Goal: Task Accomplishment & Management: Manage account settings

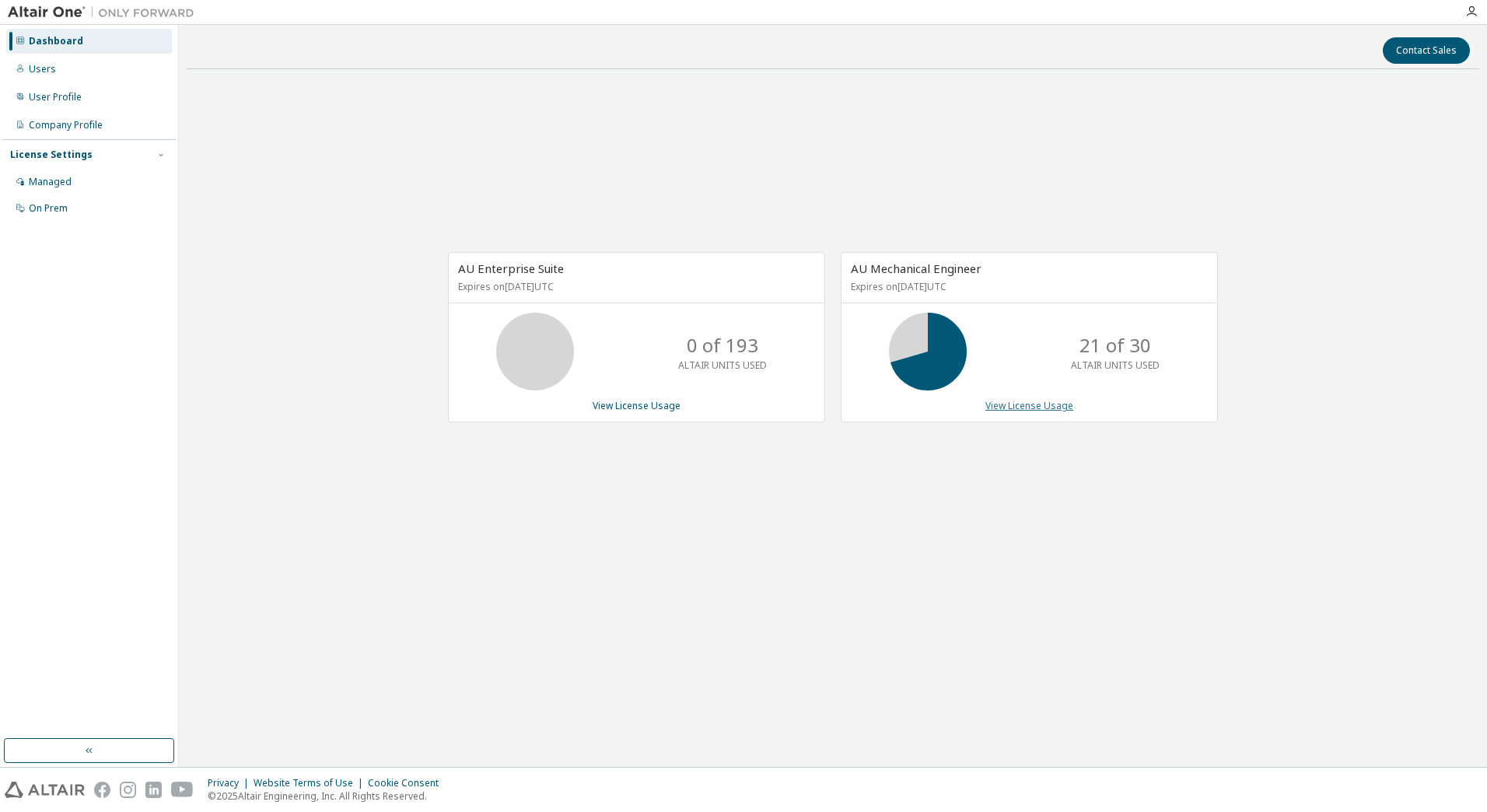
click at [1027, 412] on link "View License Usage" at bounding box center [1028, 406] width 88 height 13
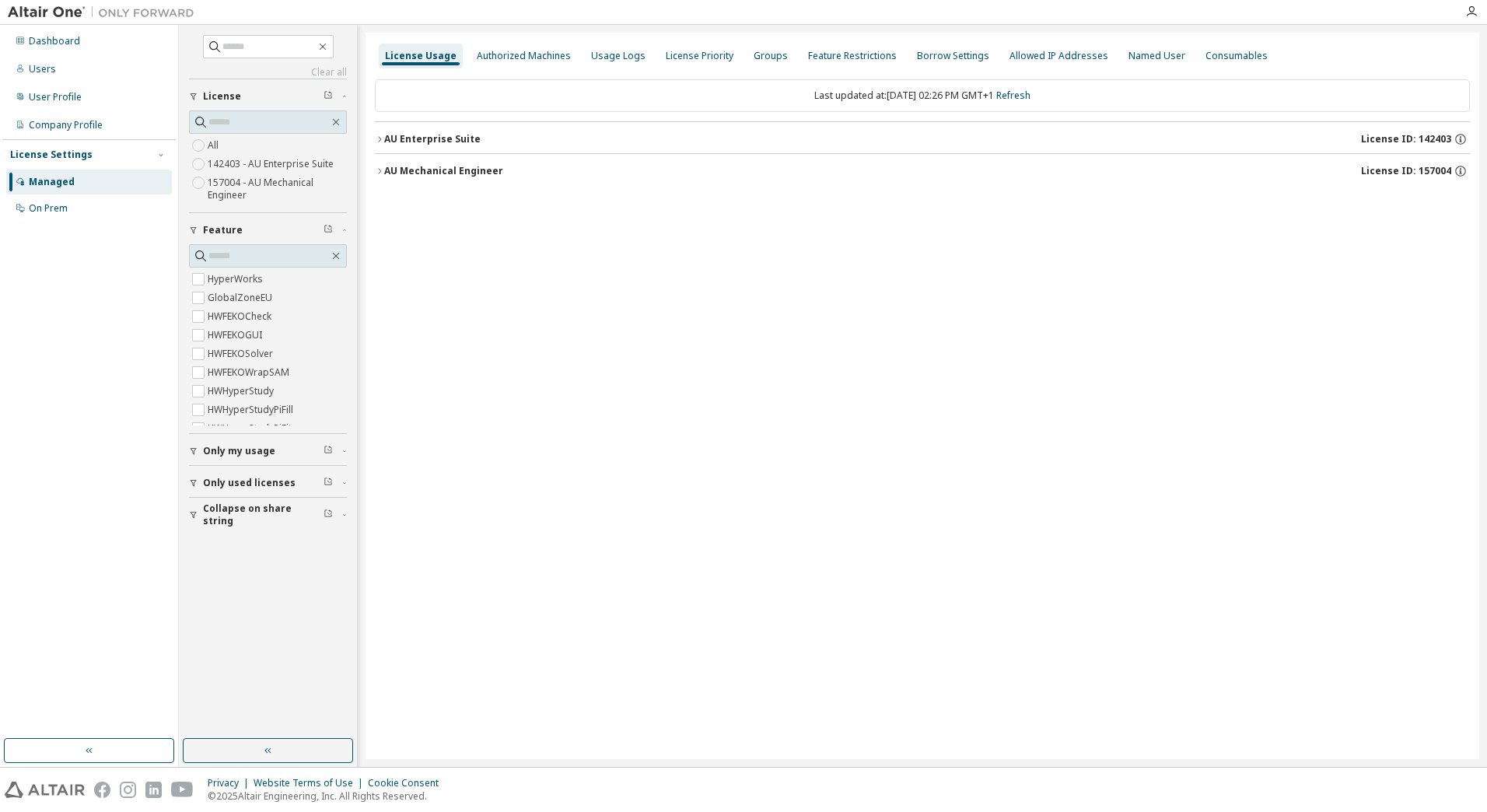
click at [388, 172] on div "AU Mechanical Engineer" at bounding box center [444, 170] width 119 height 13
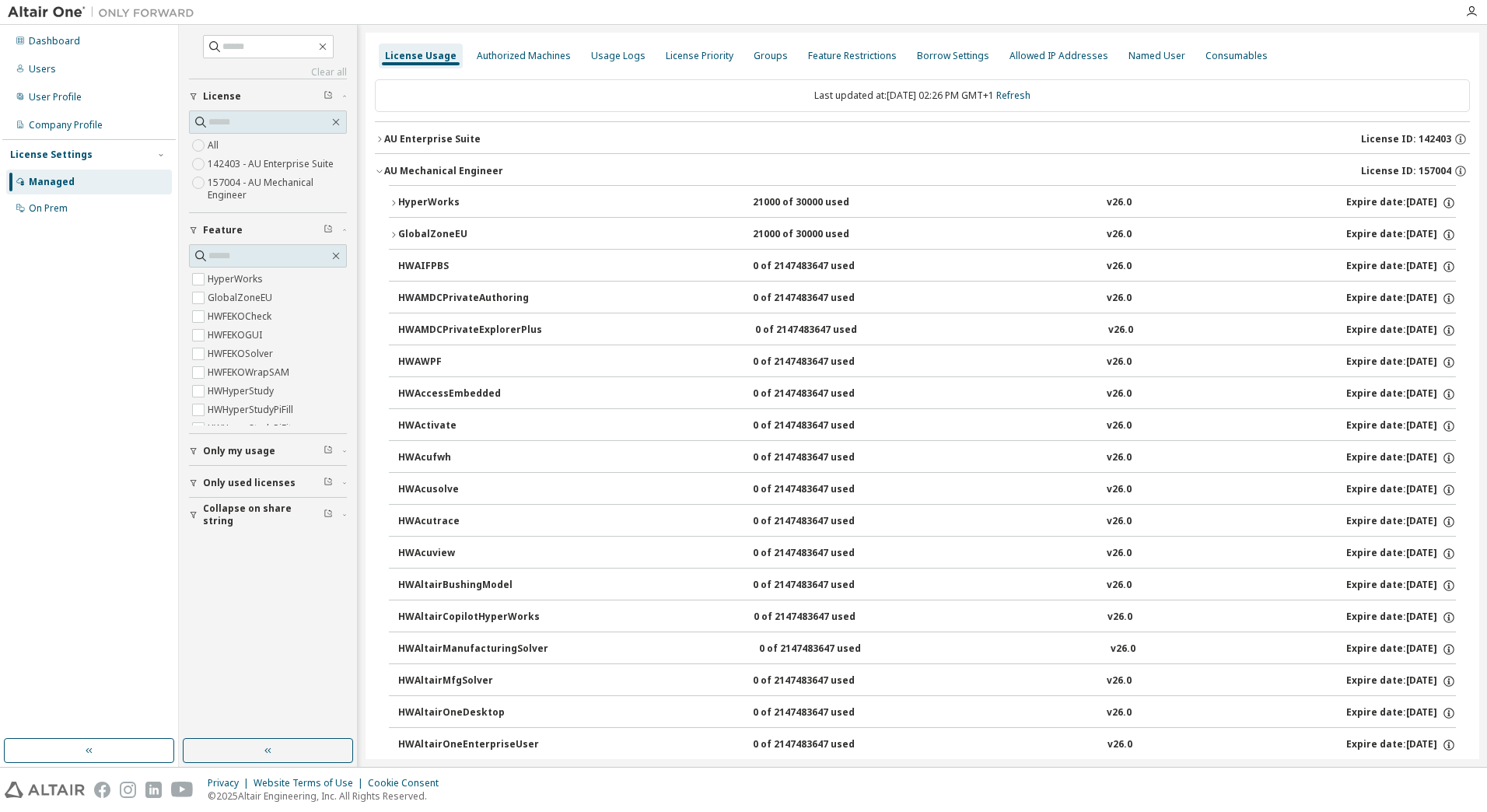
click at [424, 202] on div "HyperWorks" at bounding box center [469, 203] width 140 height 14
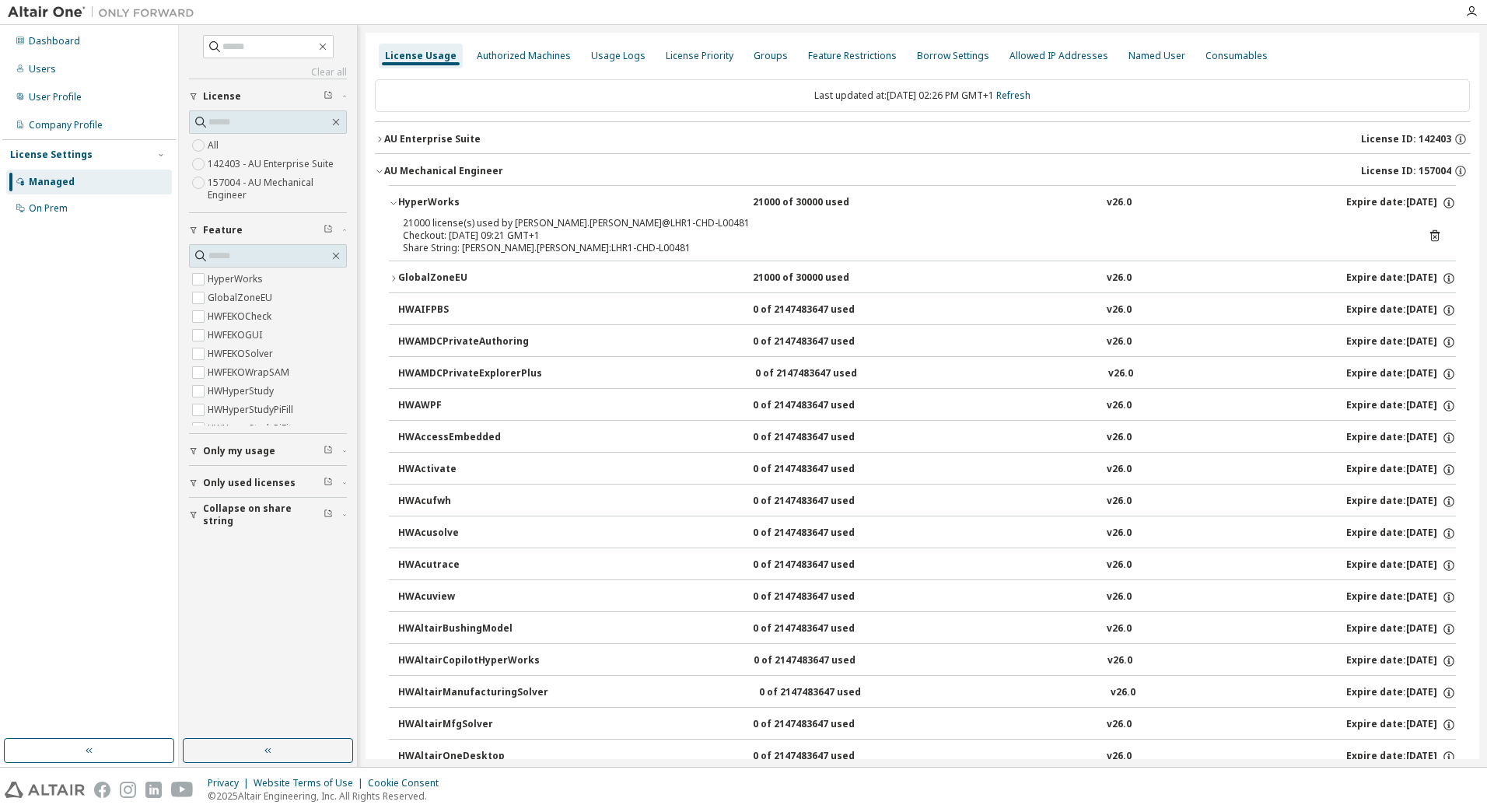
click at [400, 276] on div "GlobalZoneEU" at bounding box center [469, 278] width 140 height 14
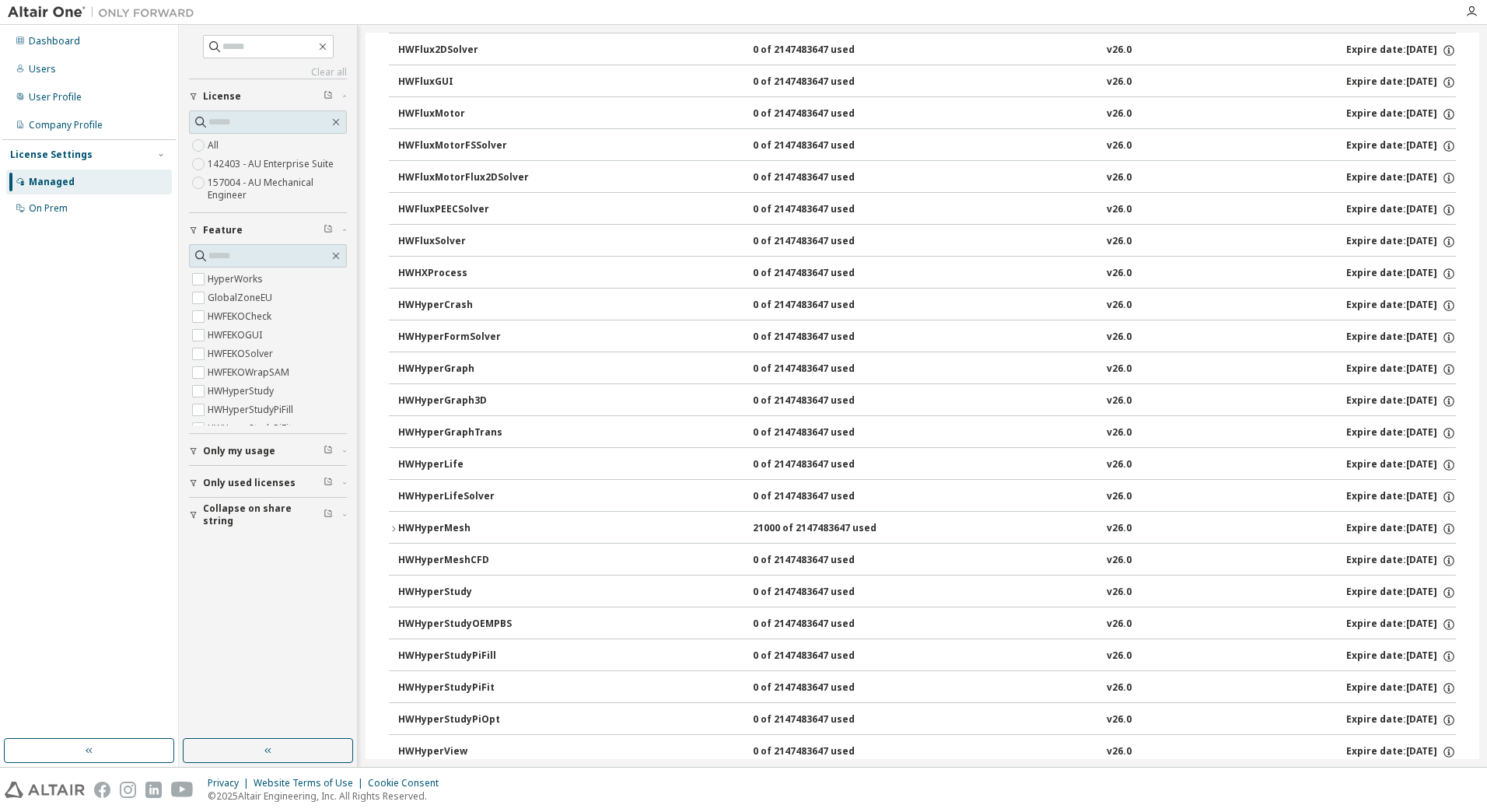
scroll to position [2644, 0]
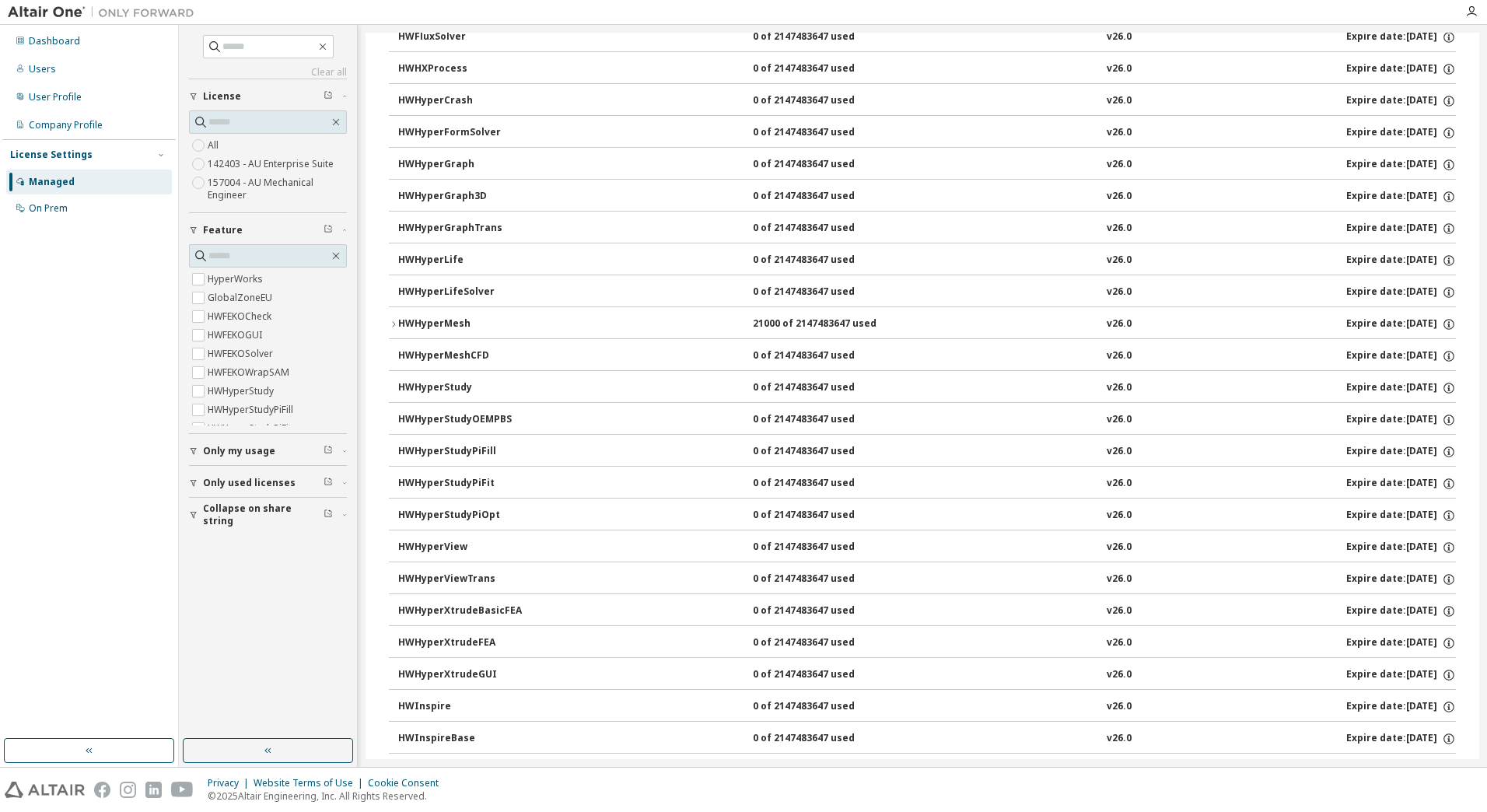
click at [397, 322] on icon "button" at bounding box center [393, 324] width 9 height 9
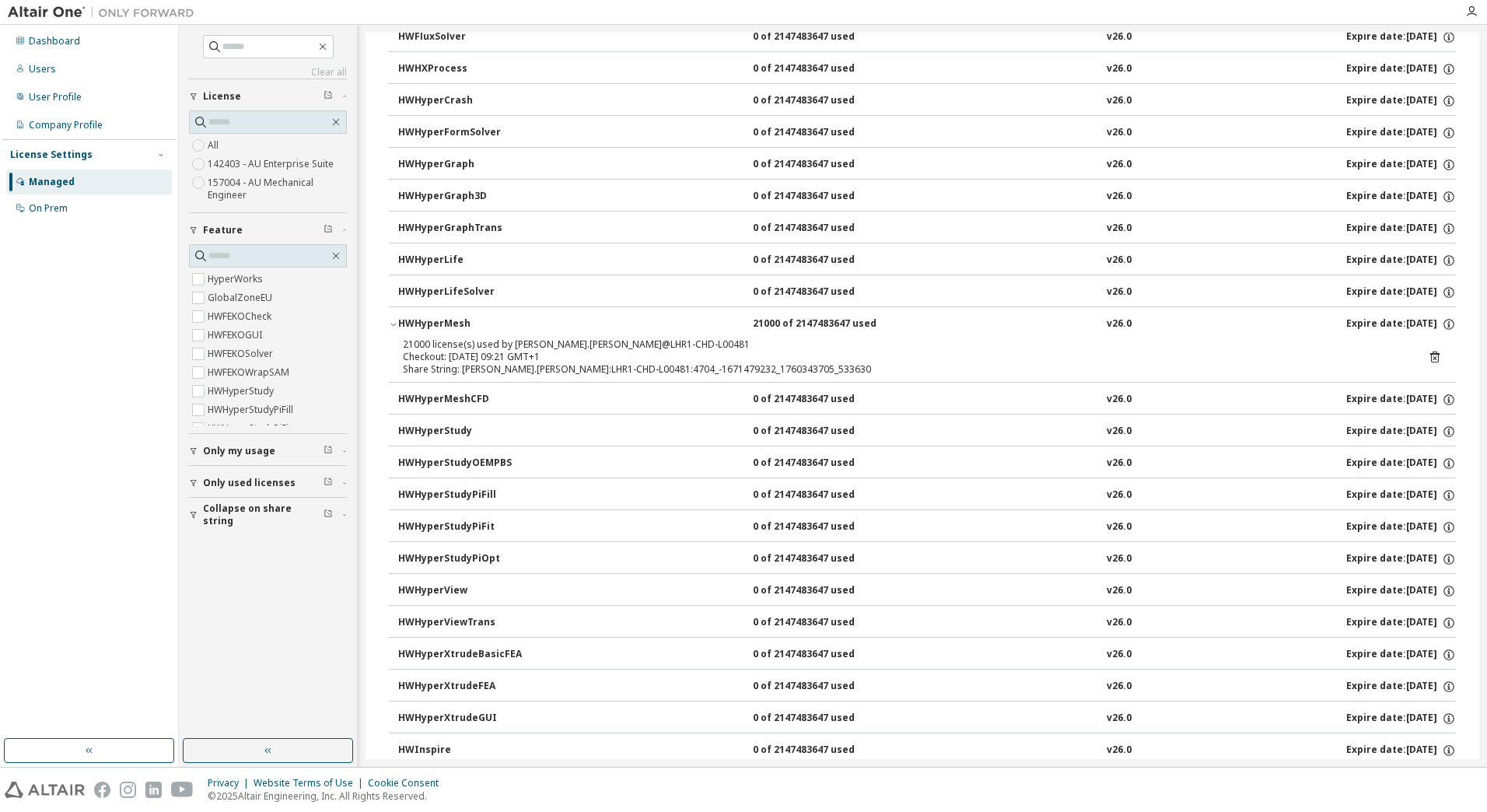
click at [391, 327] on icon "button" at bounding box center [393, 324] width 9 height 9
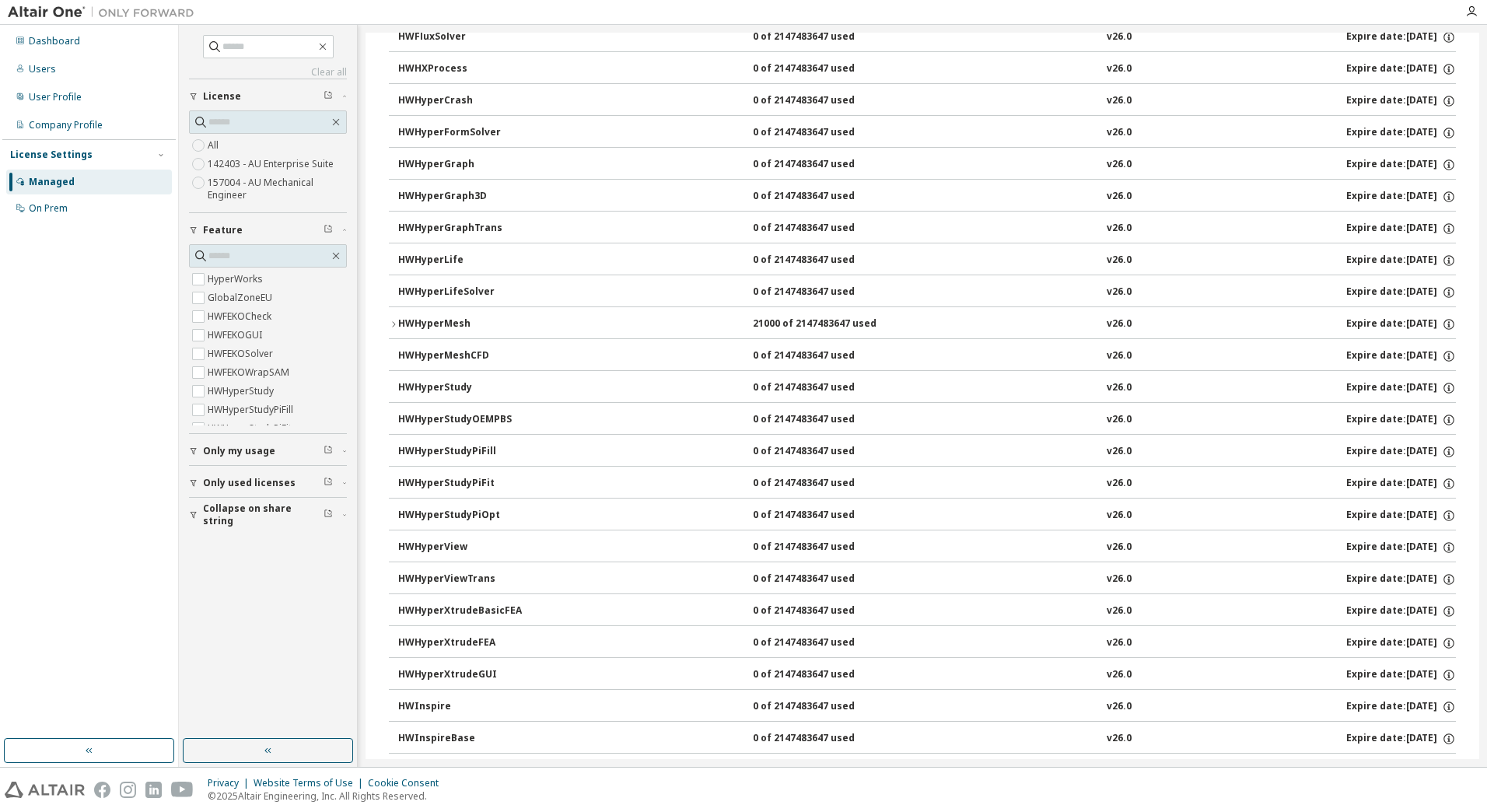
click at [391, 327] on icon "button" at bounding box center [393, 324] width 9 height 9
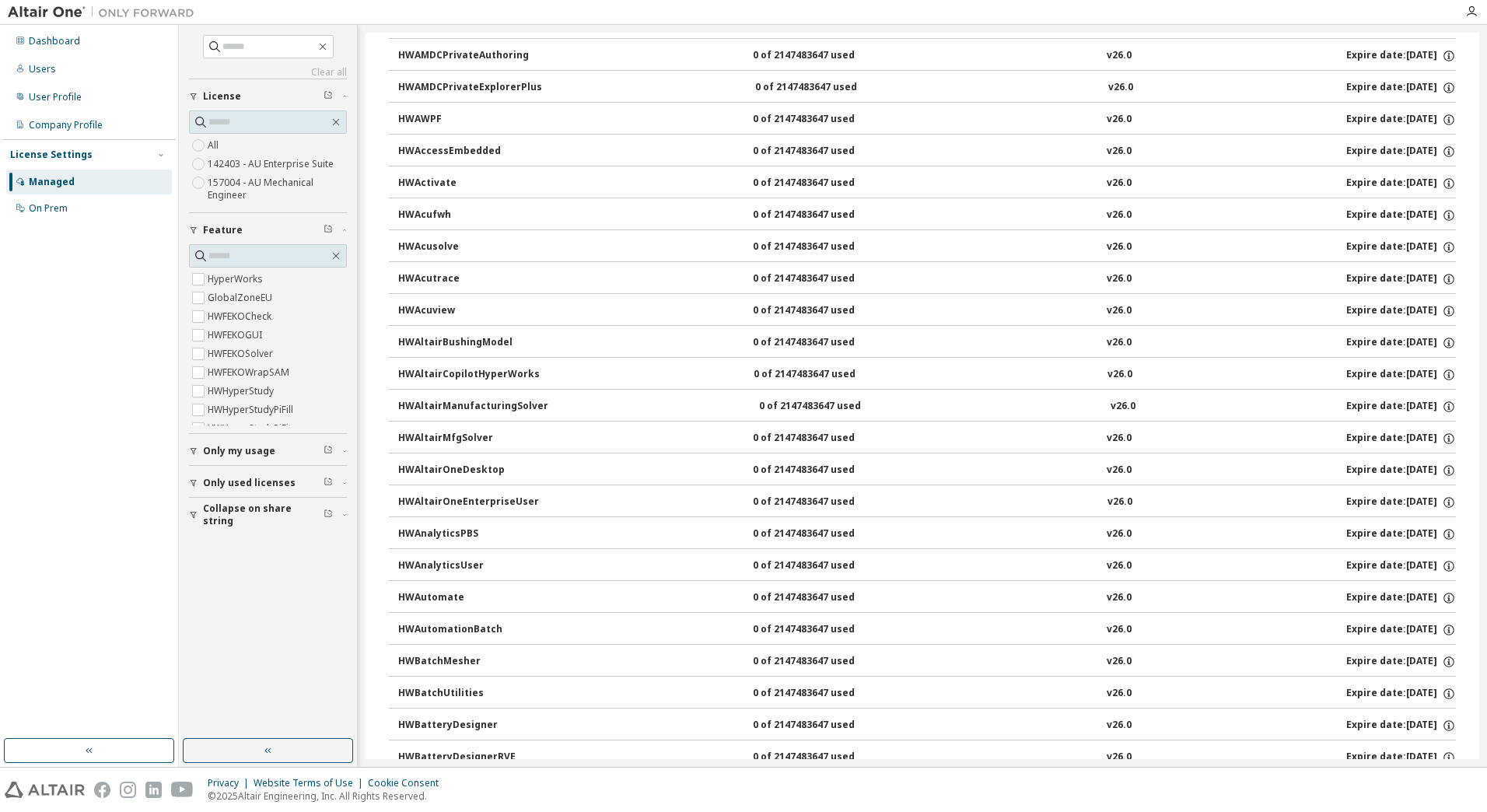
scroll to position [0, 0]
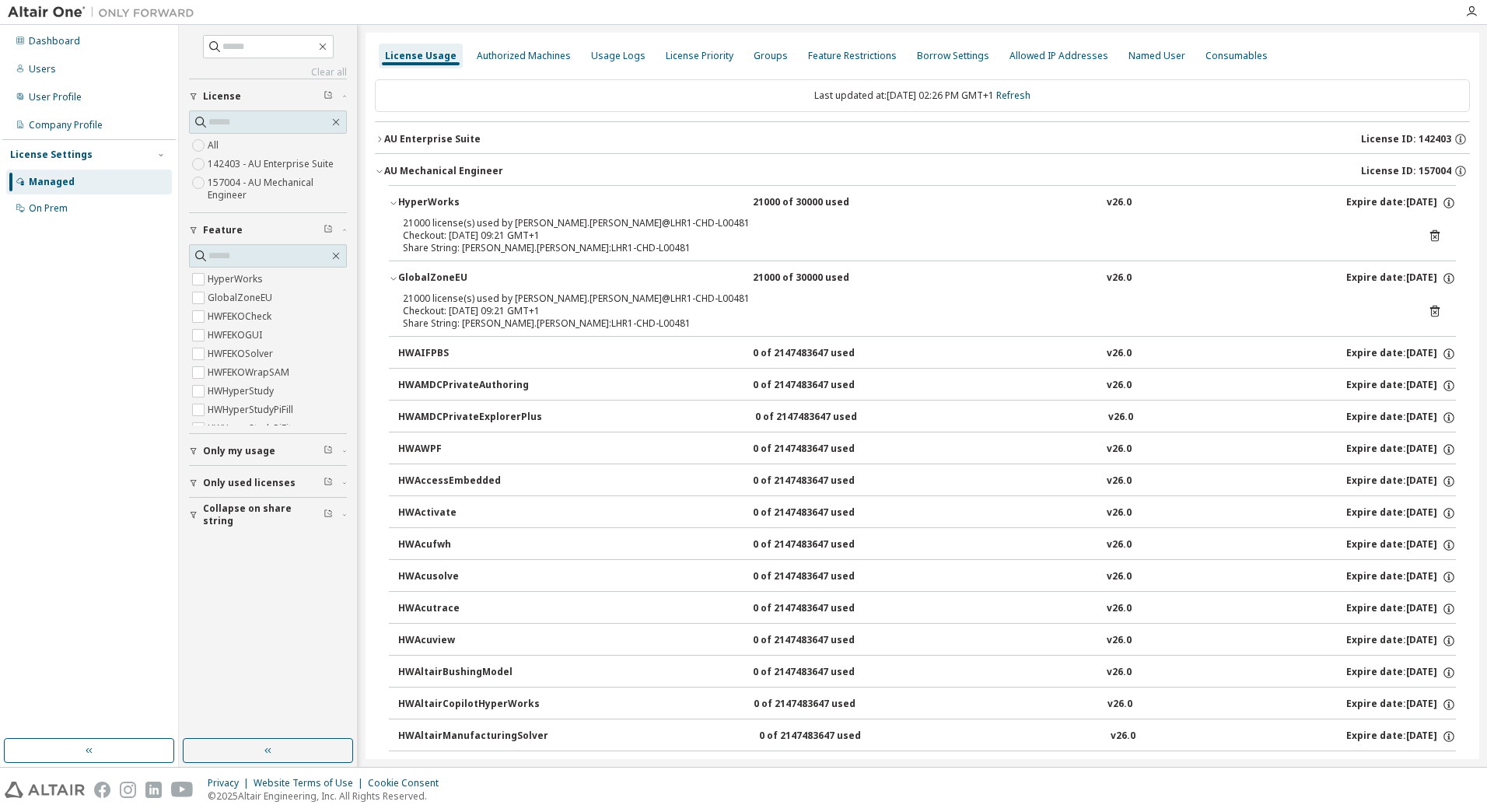
click at [1269, 200] on div "HyperWorks 21000 of 30000 used v26.0 Expire date: 2026-04-01" at bounding box center [927, 203] width 1058 height 14
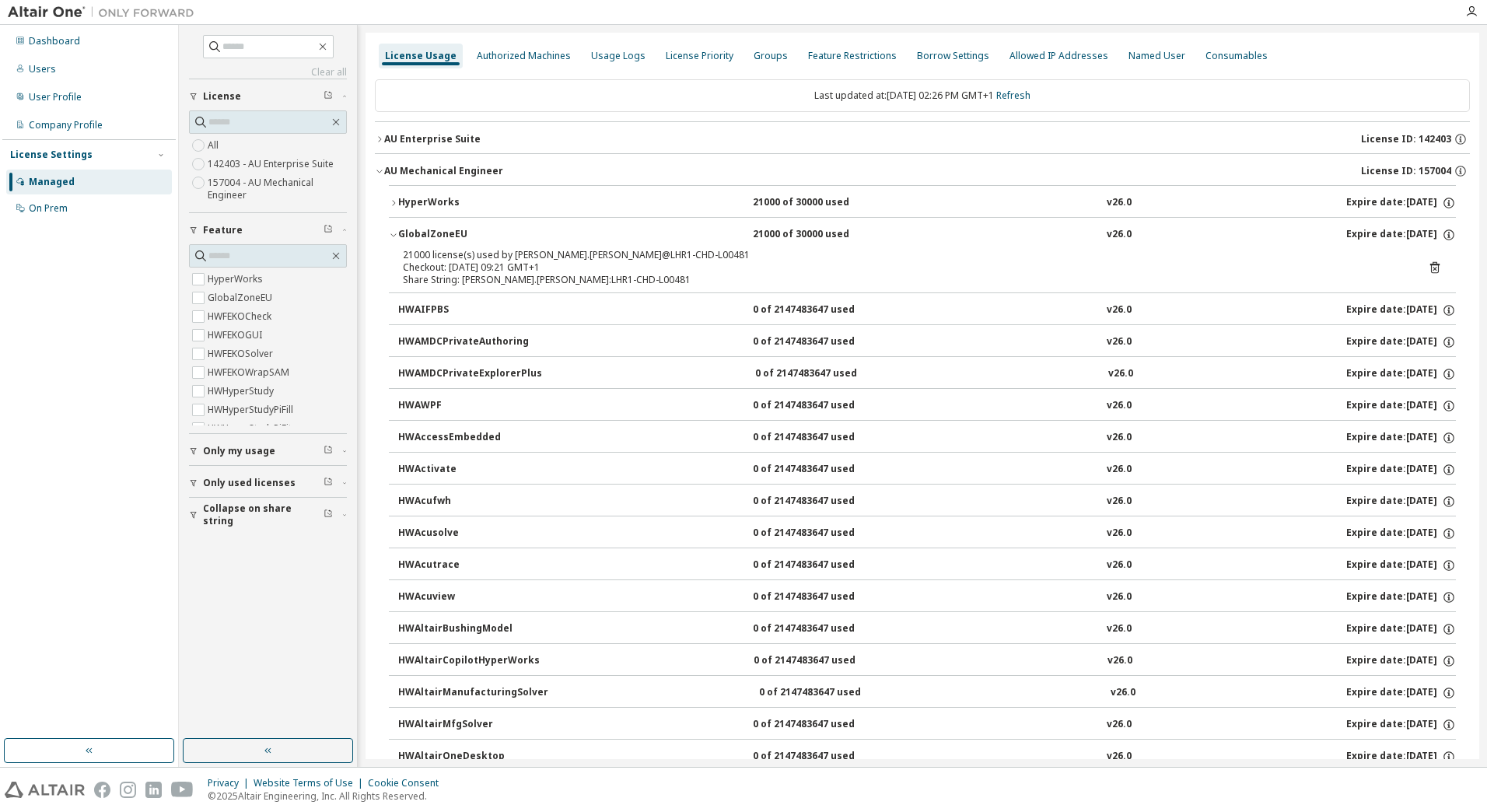
click at [395, 239] on icon "button" at bounding box center [393, 235] width 9 height 9
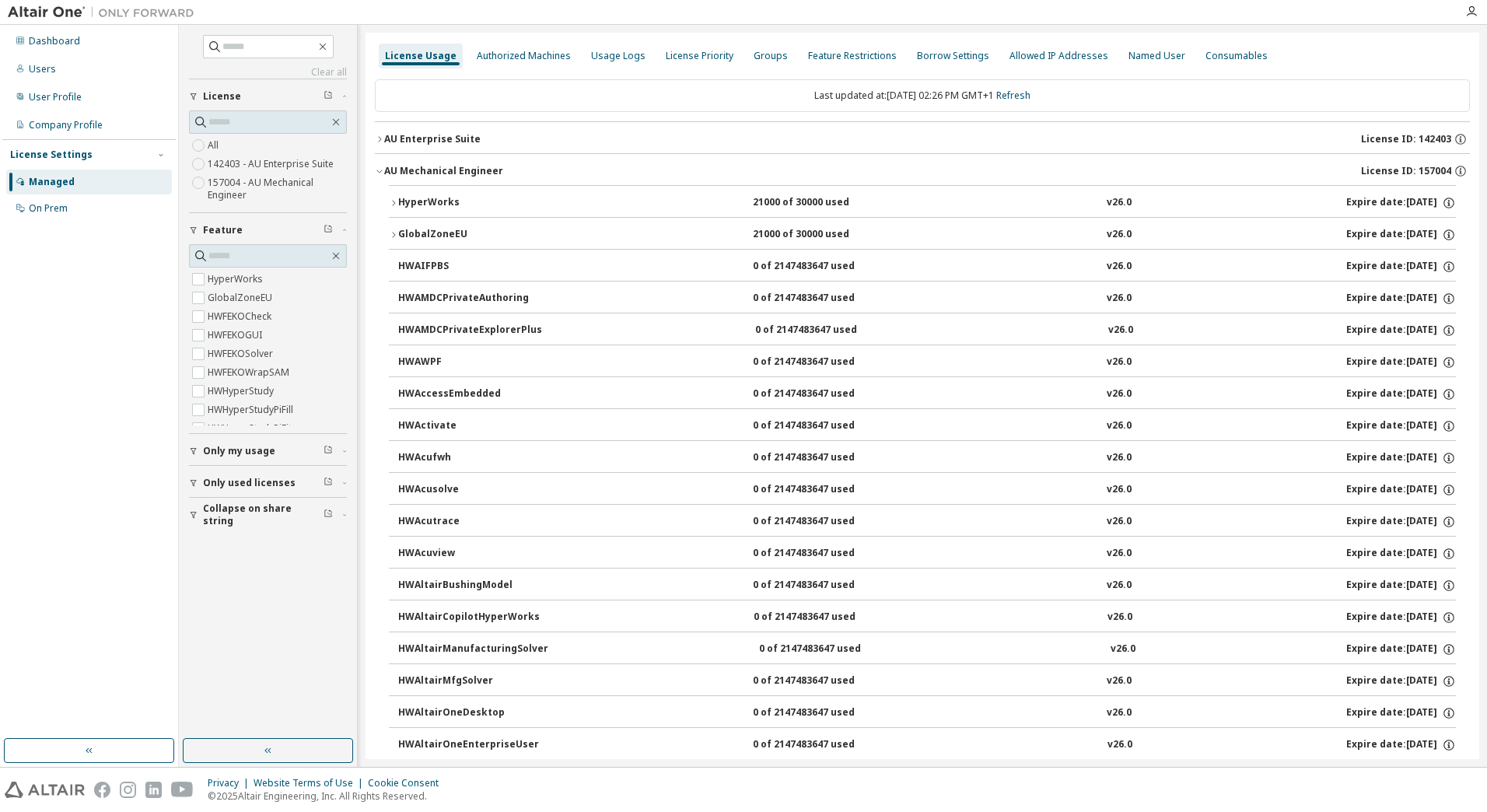
click at [381, 167] on icon "button" at bounding box center [379, 170] width 9 height 9
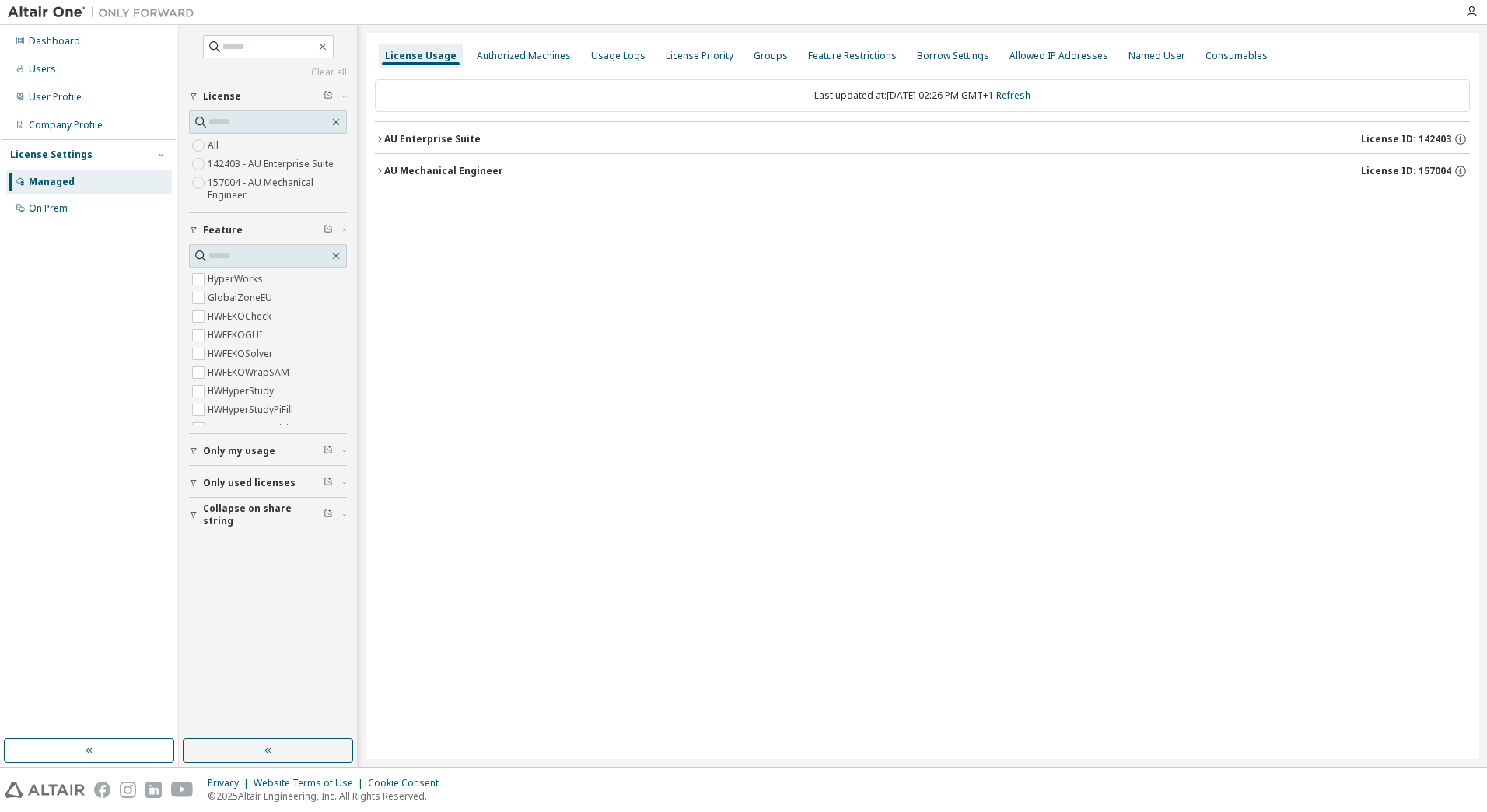
click at [379, 175] on icon "button" at bounding box center [379, 170] width 9 height 9
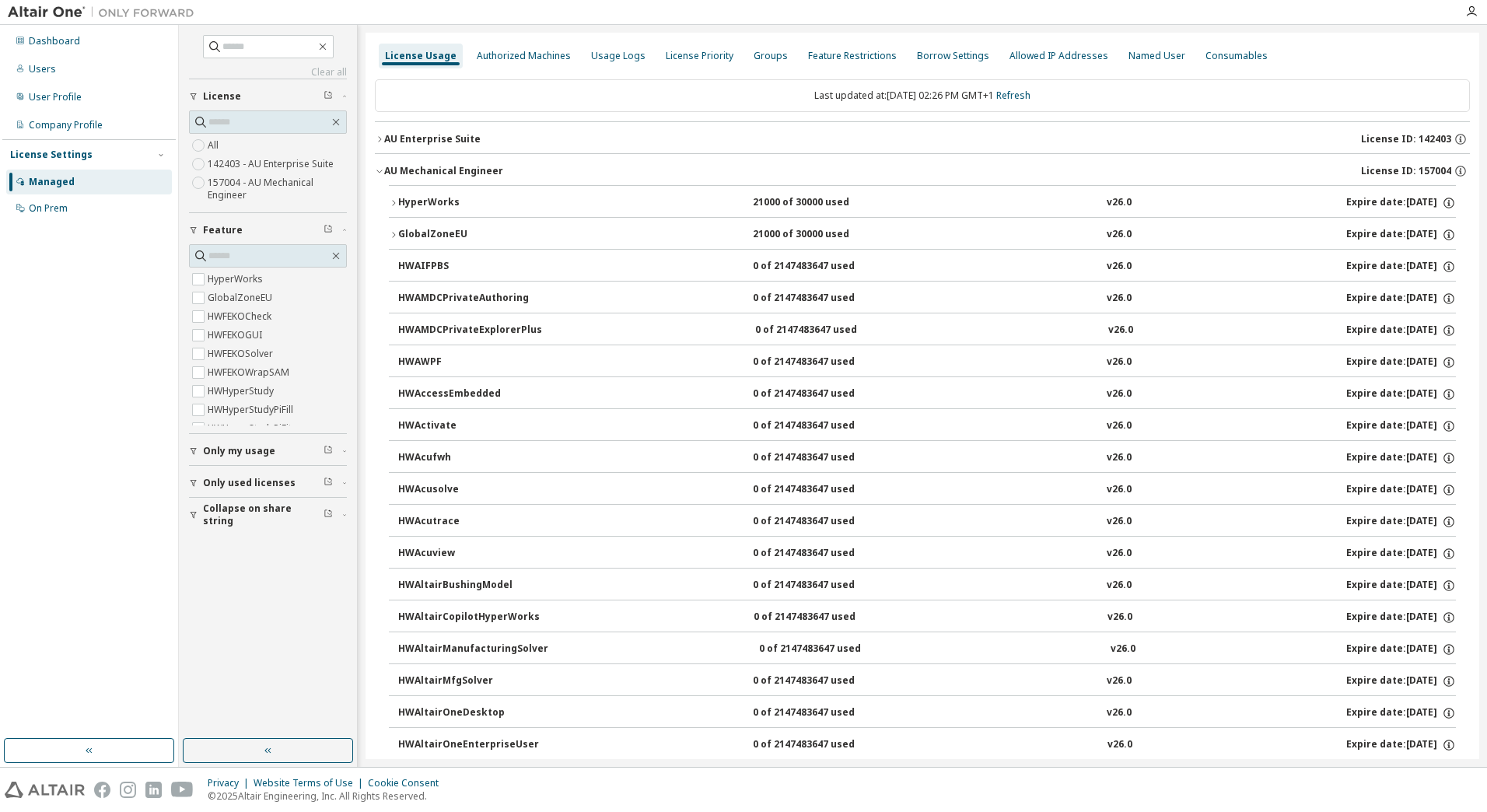
click at [398, 204] on icon "button" at bounding box center [393, 202] width 9 height 9
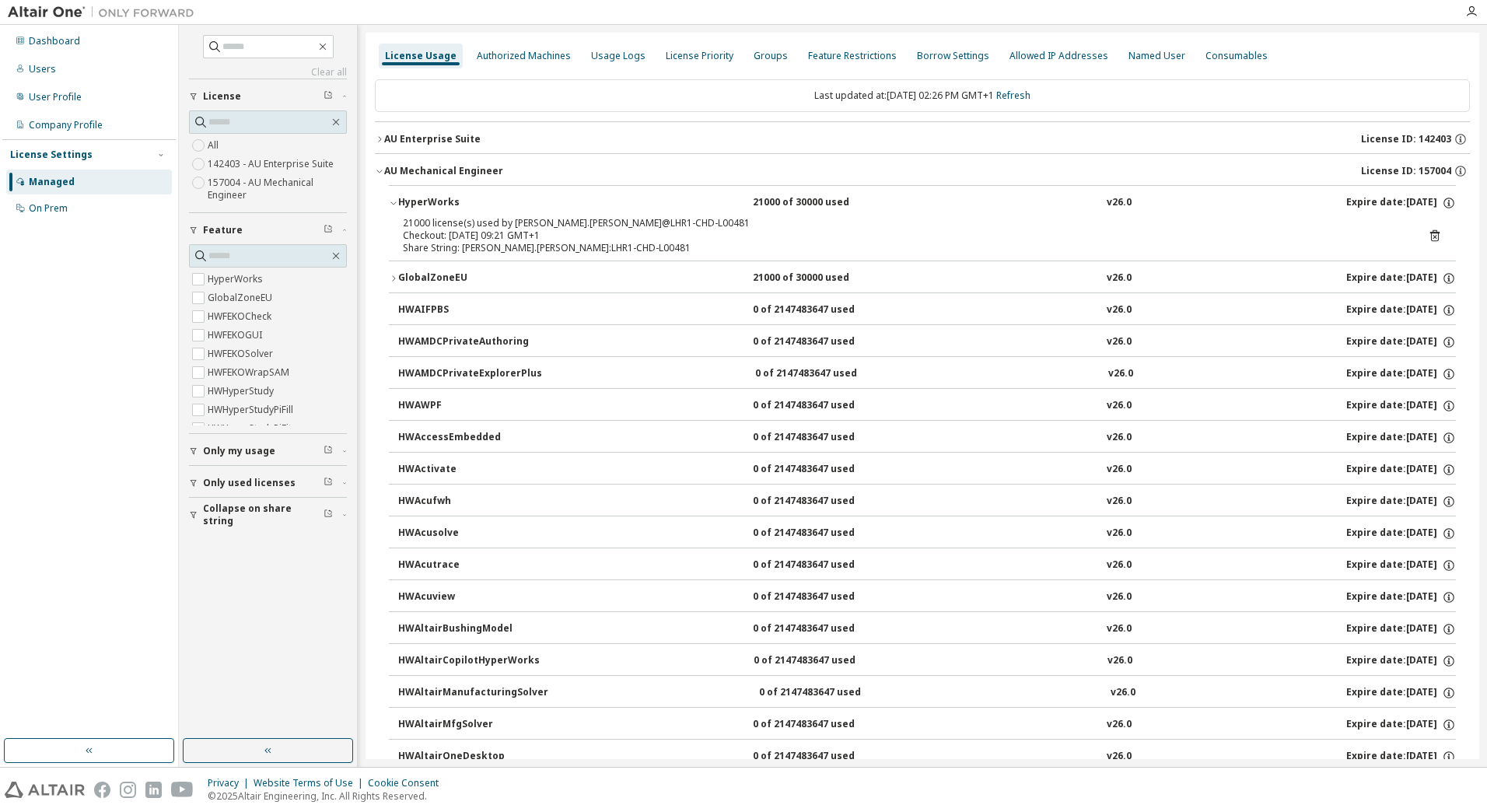
click at [398, 204] on icon "button" at bounding box center [393, 202] width 9 height 9
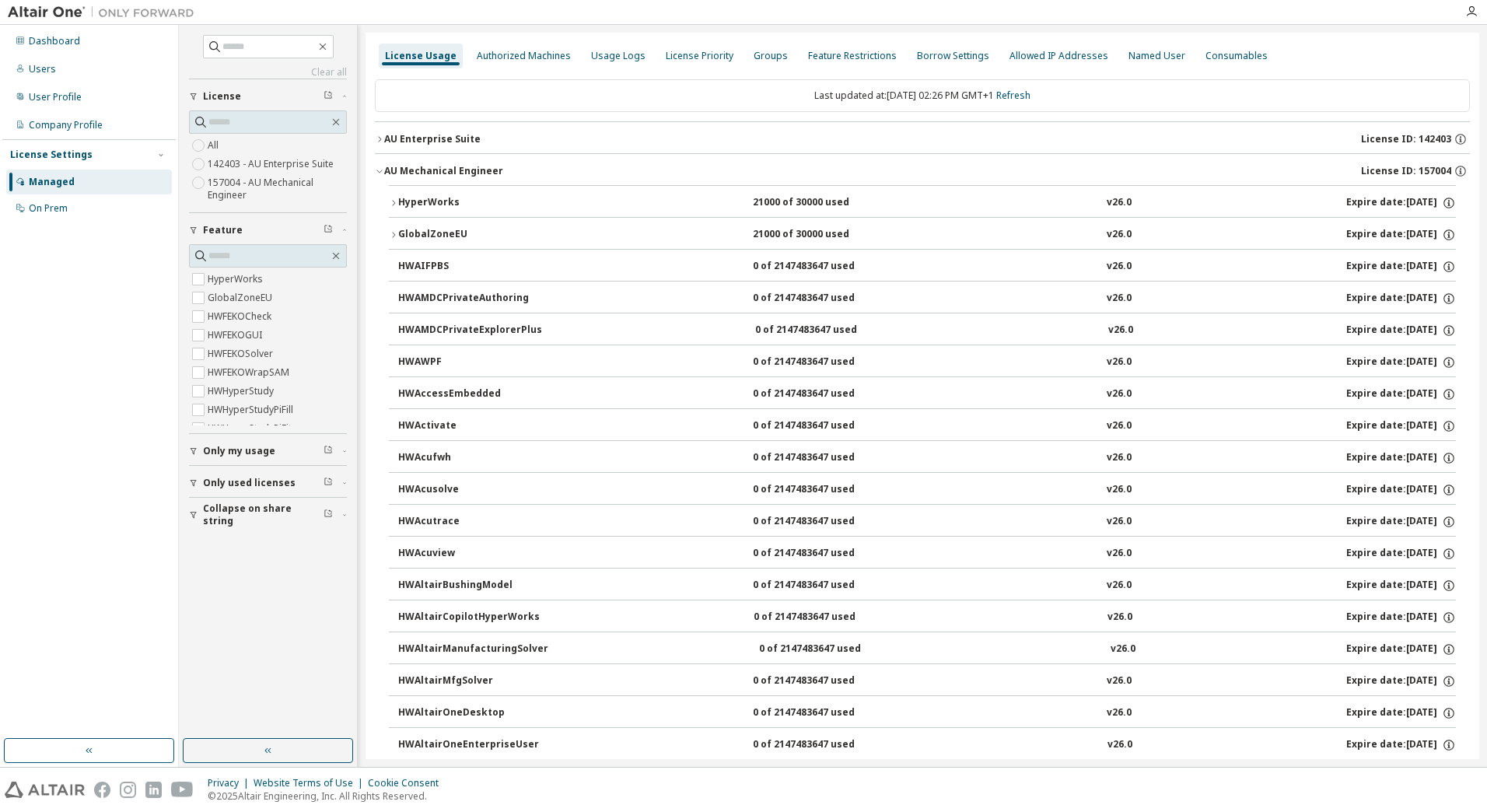
click at [388, 173] on div "AU Mechanical Engineer" at bounding box center [444, 170] width 119 height 13
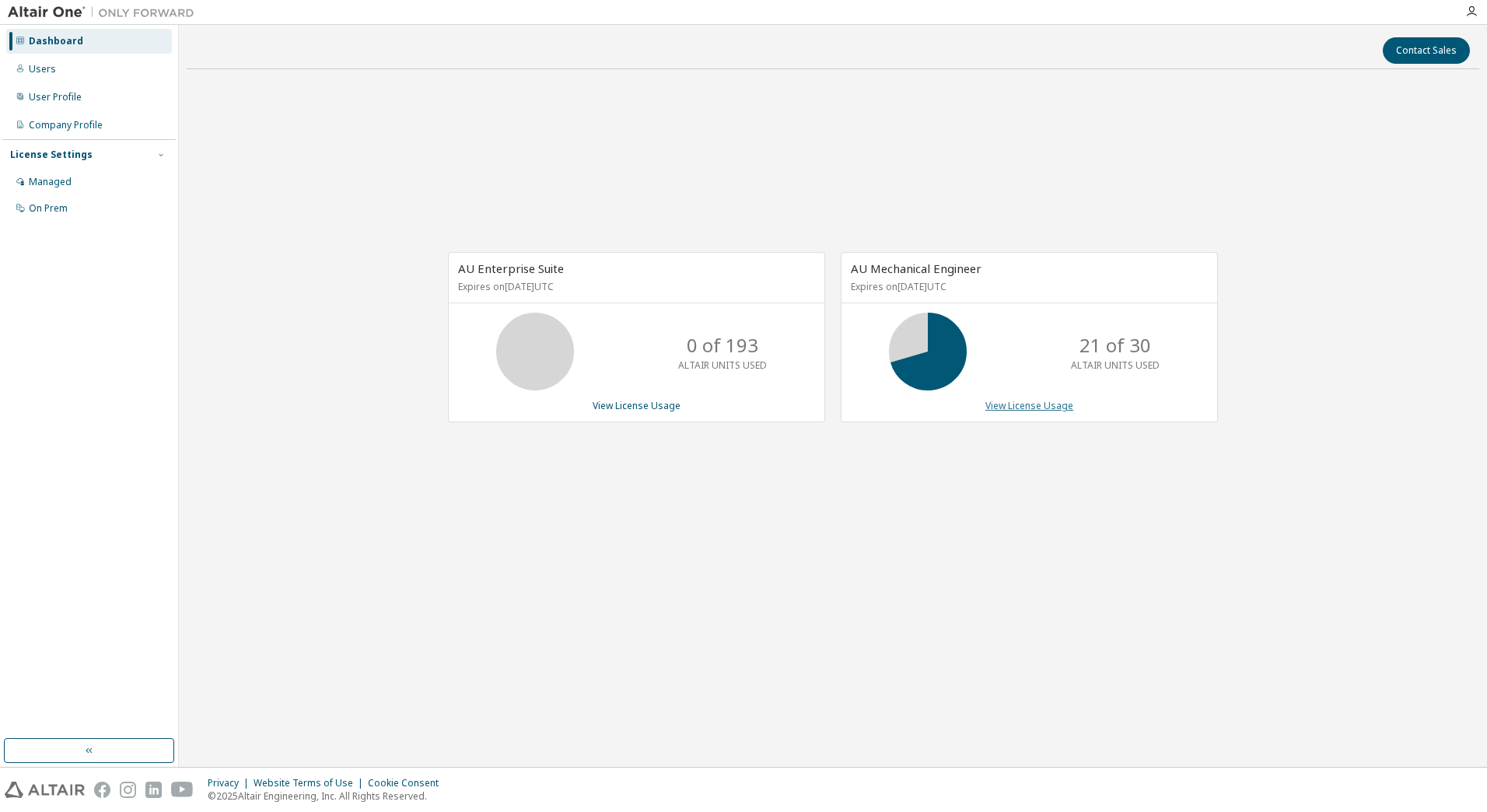
click at [1040, 408] on link "View License Usage" at bounding box center [1028, 406] width 88 height 13
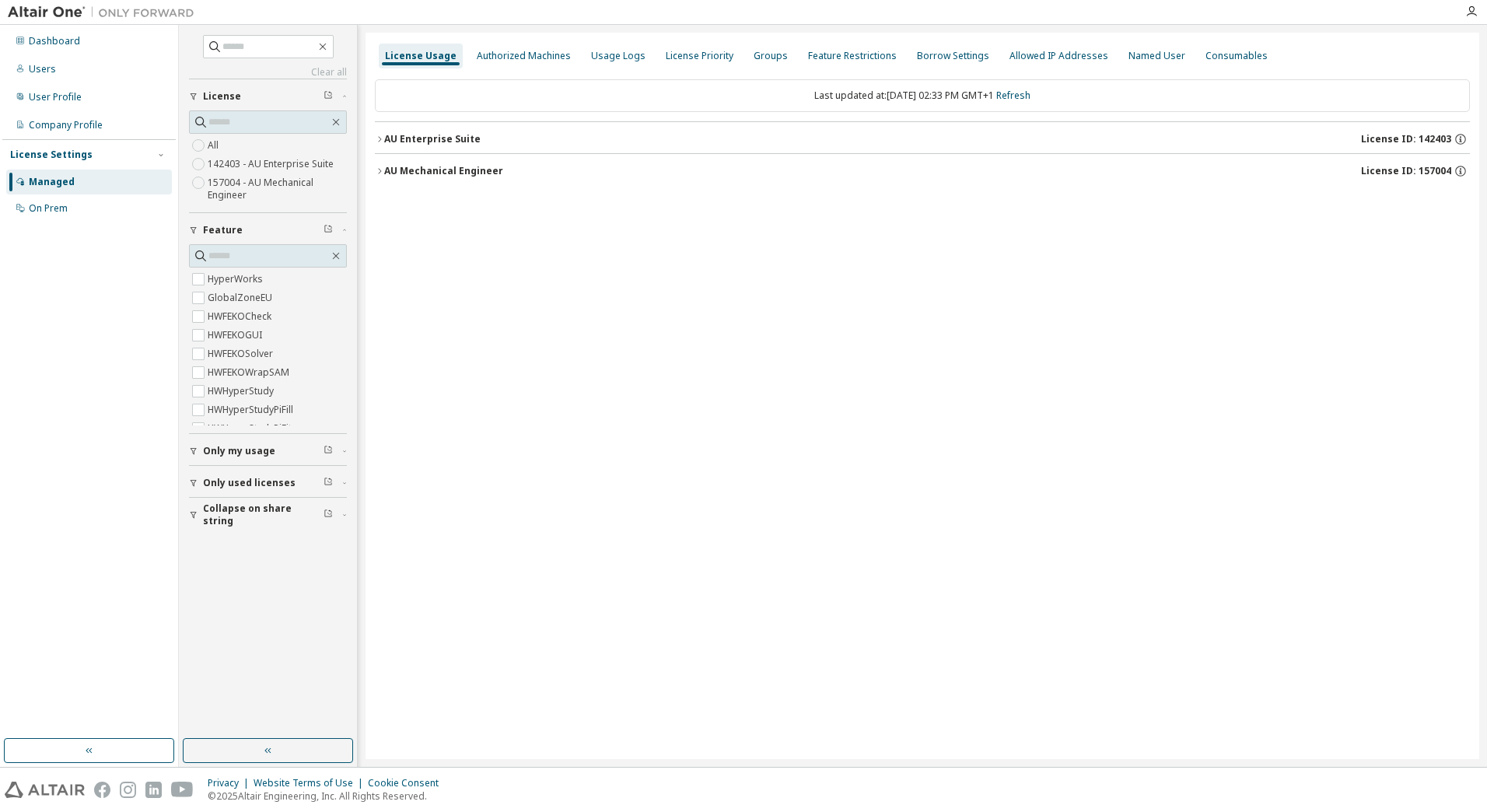
click at [380, 170] on icon "button" at bounding box center [379, 170] width 9 height 9
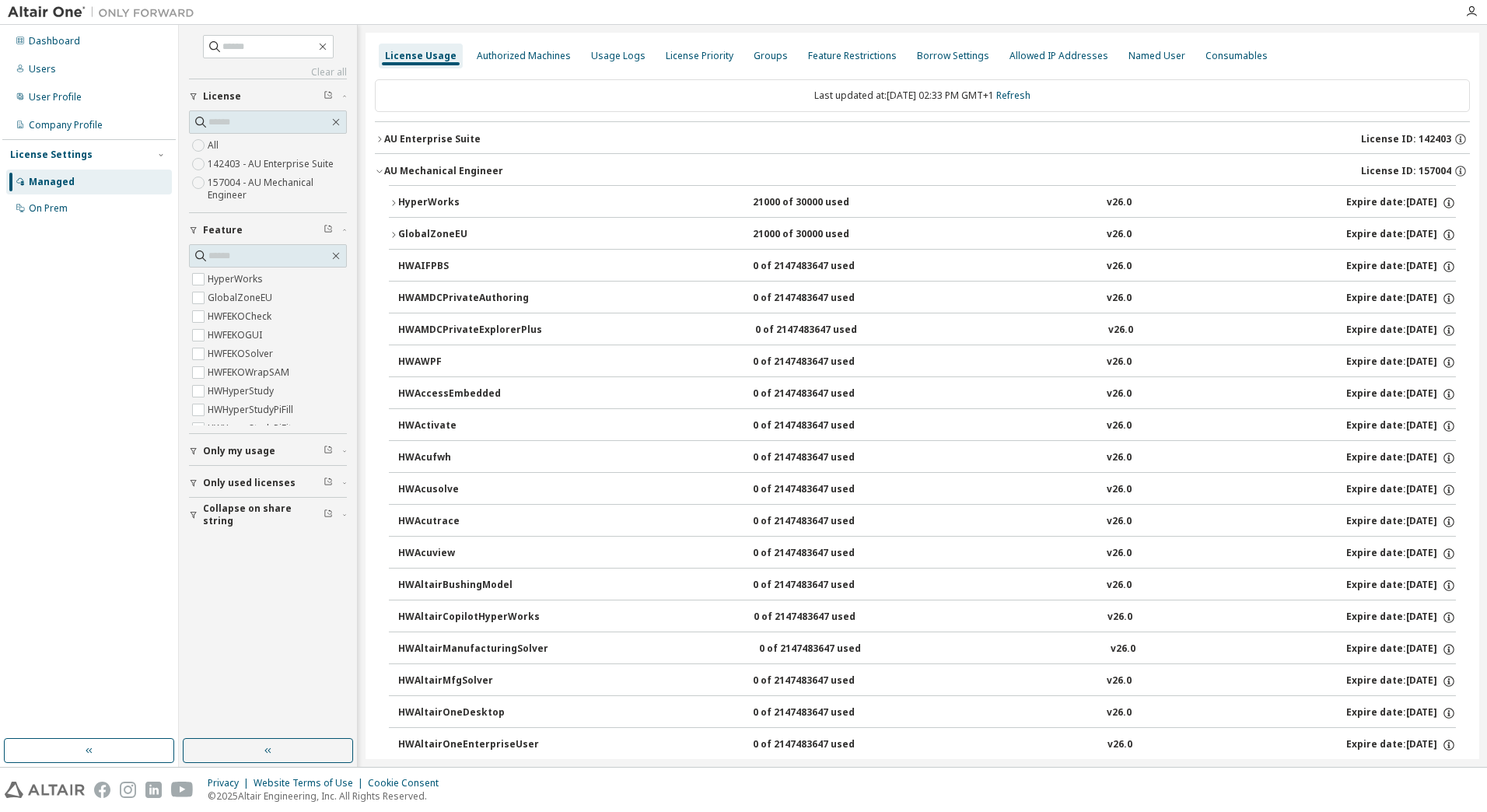
click at [397, 236] on icon "button" at bounding box center [393, 235] width 9 height 9
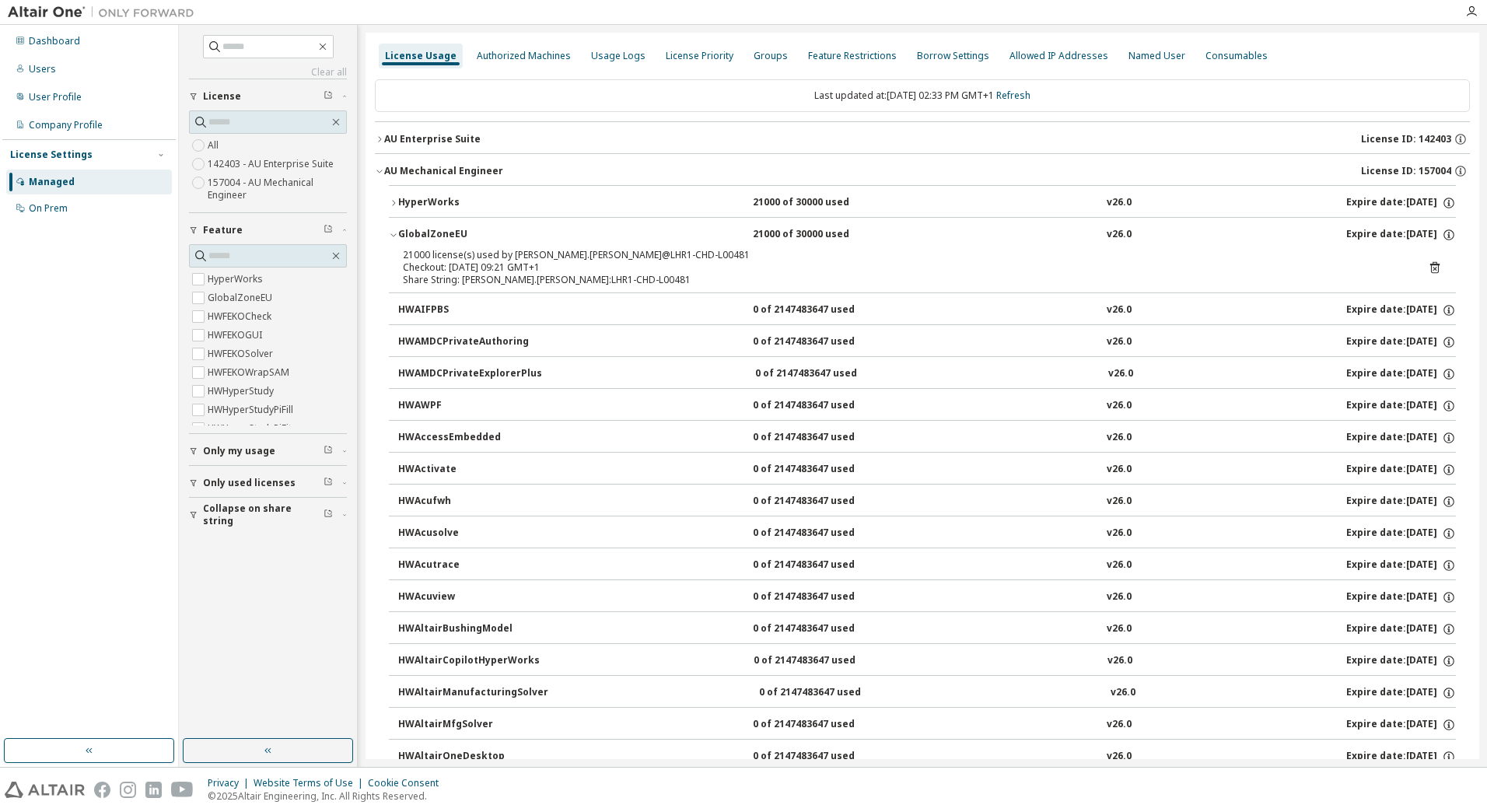
click at [397, 236] on icon "button" at bounding box center [393, 235] width 9 height 9
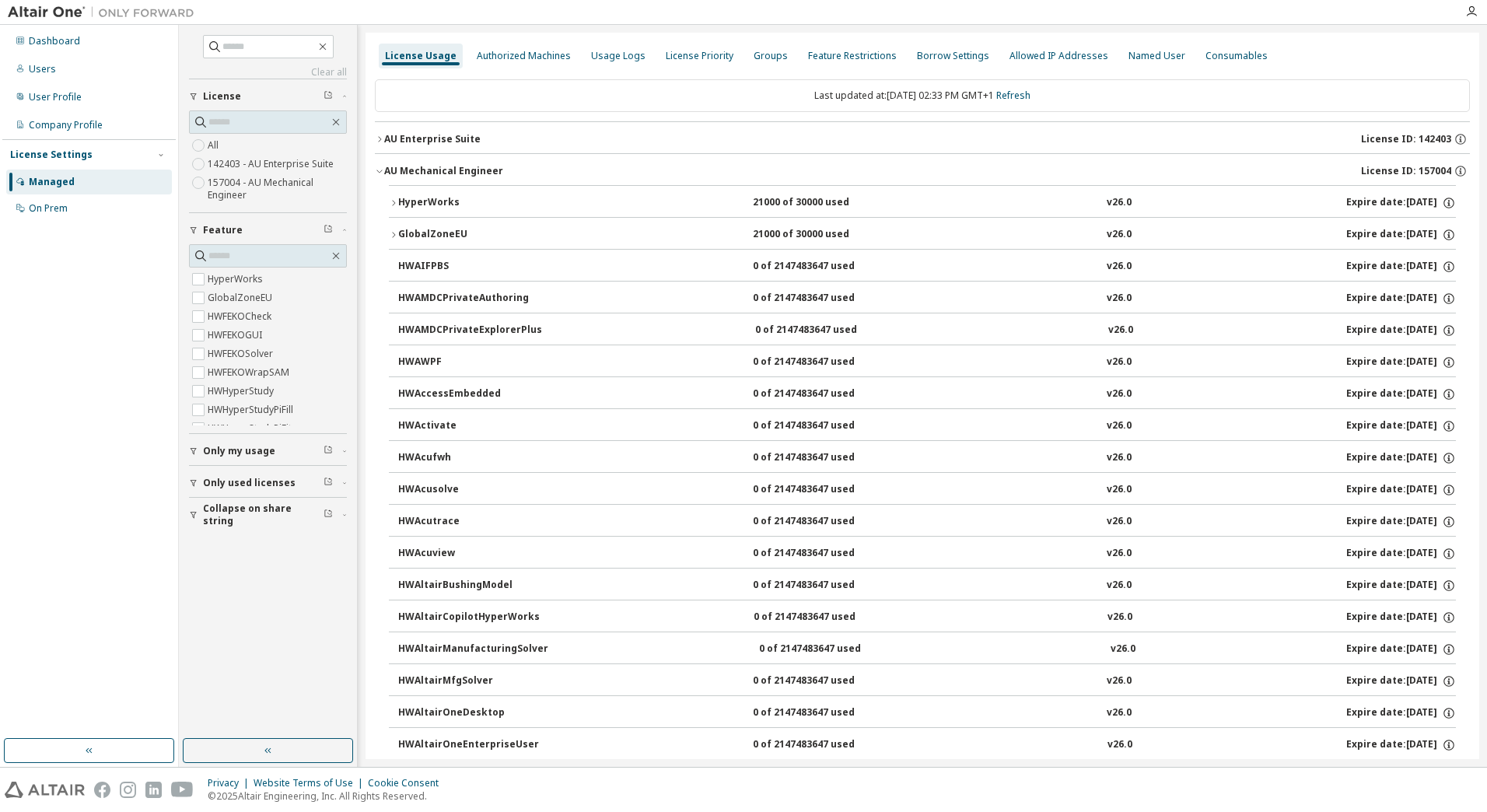
click at [398, 206] on icon "button" at bounding box center [393, 202] width 9 height 9
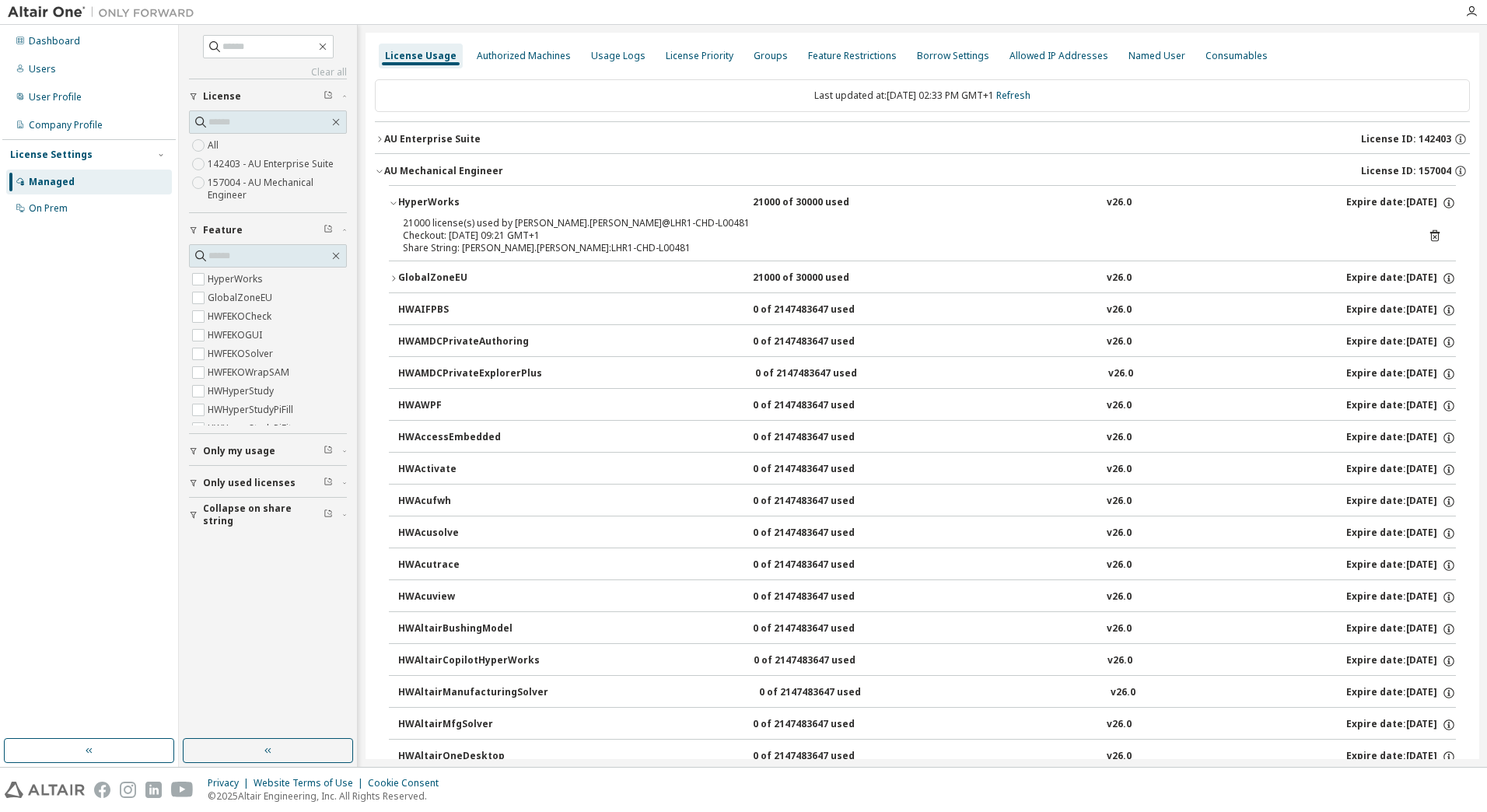
click at [398, 206] on icon "button" at bounding box center [393, 202] width 9 height 9
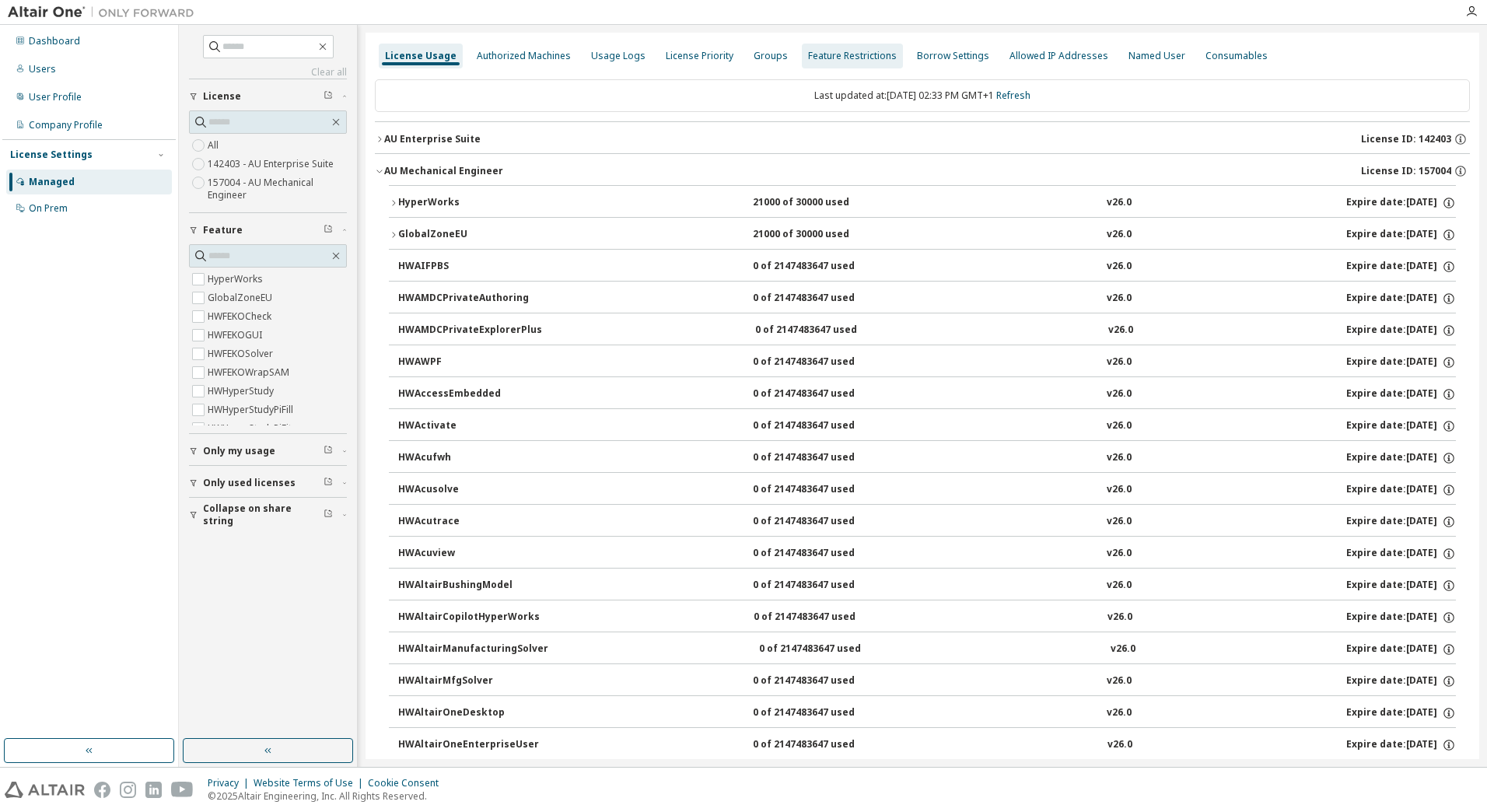
click at [617, 58] on div "Usage Logs" at bounding box center [617, 56] width 54 height 13
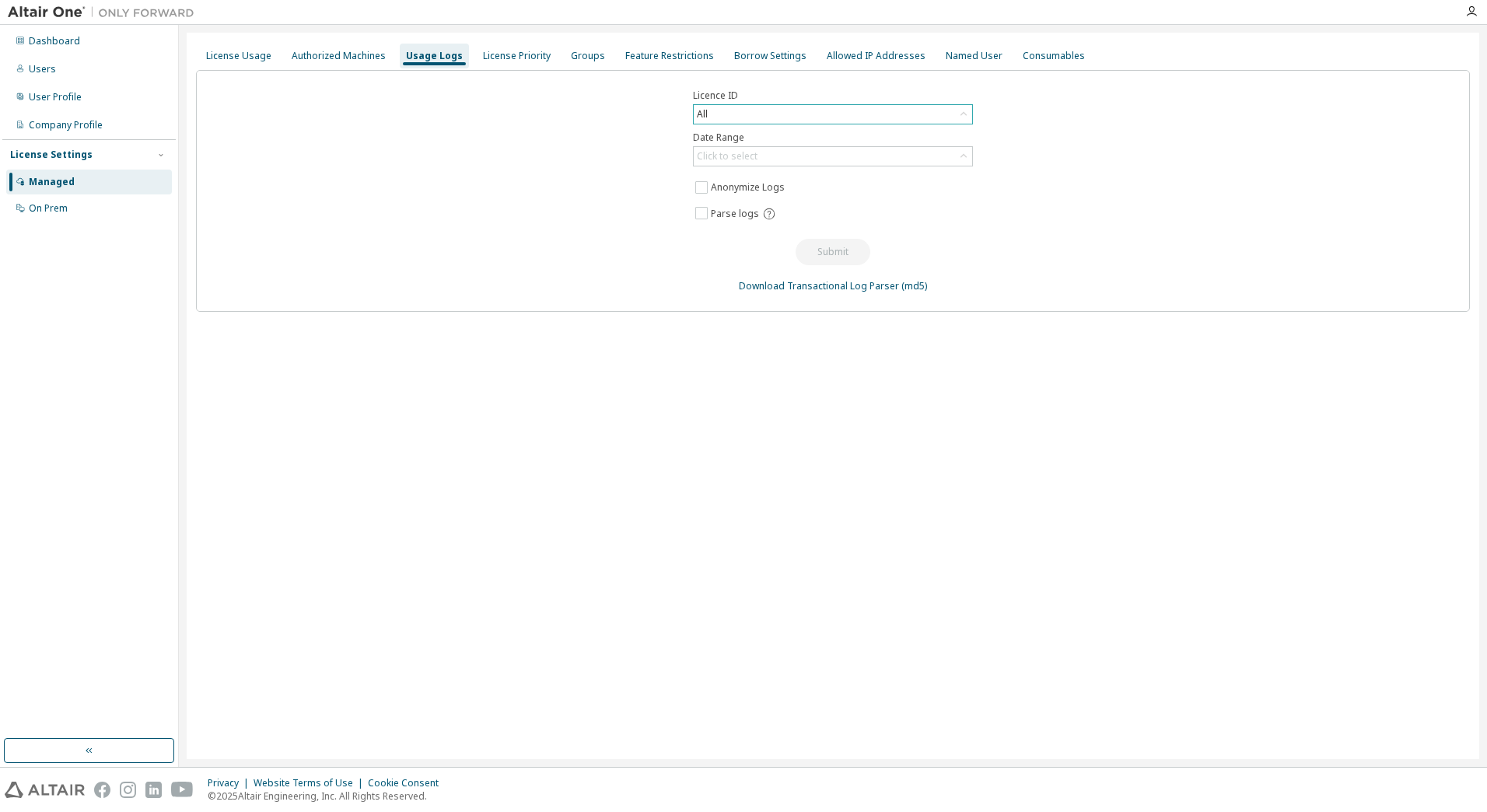
click at [860, 110] on div "All" at bounding box center [832, 114] width 278 height 18
click at [864, 158] on div "Click to select" at bounding box center [832, 156] width 278 height 18
click at [1233, 191] on div "Licence ID All Date Range Click to select Last 30 days Year to date Custom Date…" at bounding box center [833, 190] width 1274 height 241
click at [57, 39] on div "Dashboard" at bounding box center [53, 41] width 51 height 13
